Goal: Task Accomplishment & Management: Manage account settings

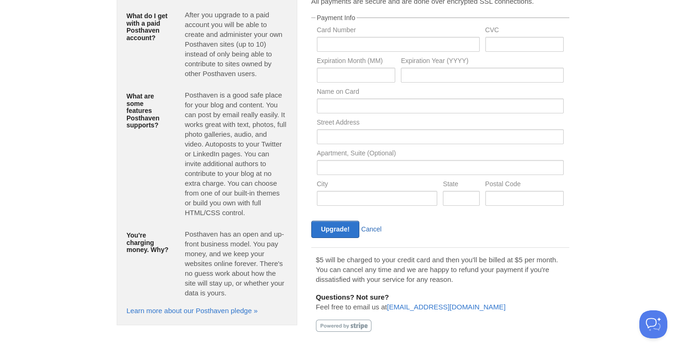
click at [374, 229] on link "Cancel" at bounding box center [371, 228] width 21 height 7
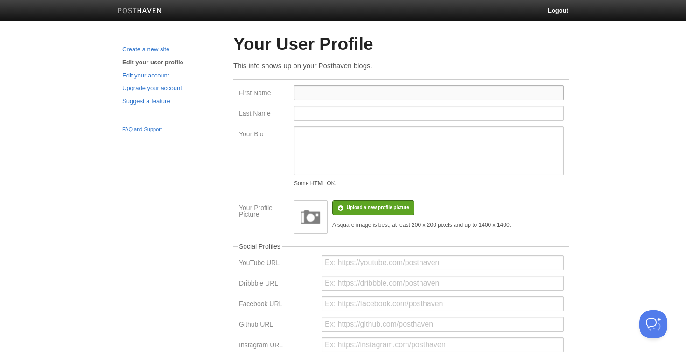
click at [305, 95] on input "First Name" at bounding box center [429, 92] width 270 height 15
click at [312, 113] on input "Last Name" at bounding box center [429, 113] width 270 height 15
click at [160, 50] on link "Create a new site" at bounding box center [167, 50] width 91 height 10
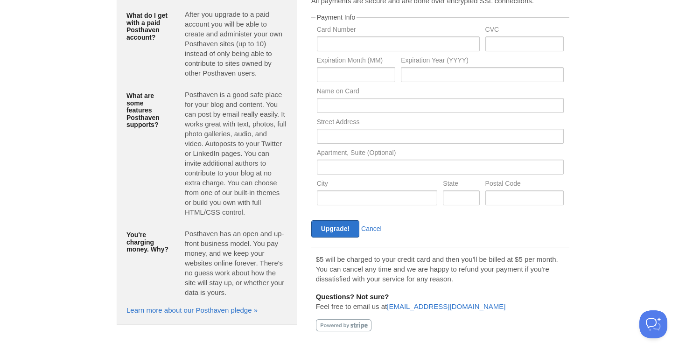
scroll to position [74, 0]
click at [372, 232] on link "Cancel" at bounding box center [371, 228] width 21 height 7
